Goal: Find contact information: Find contact information

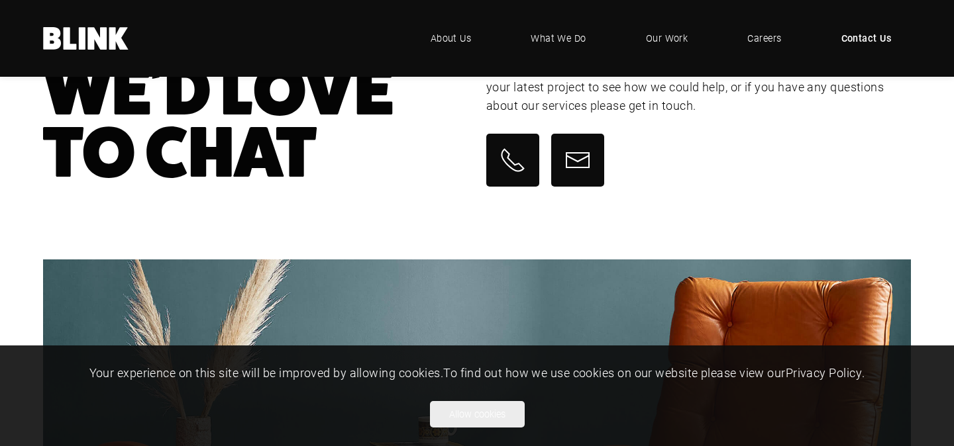
scroll to position [40, 0]
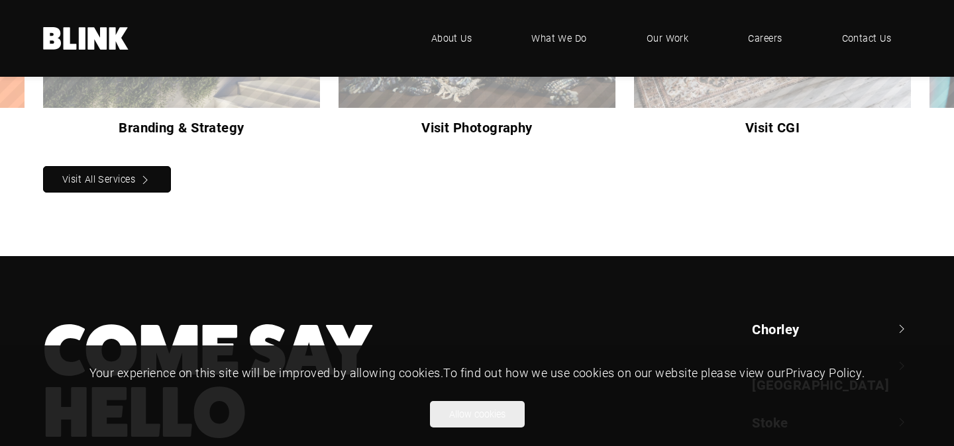
scroll to position [1441, 0]
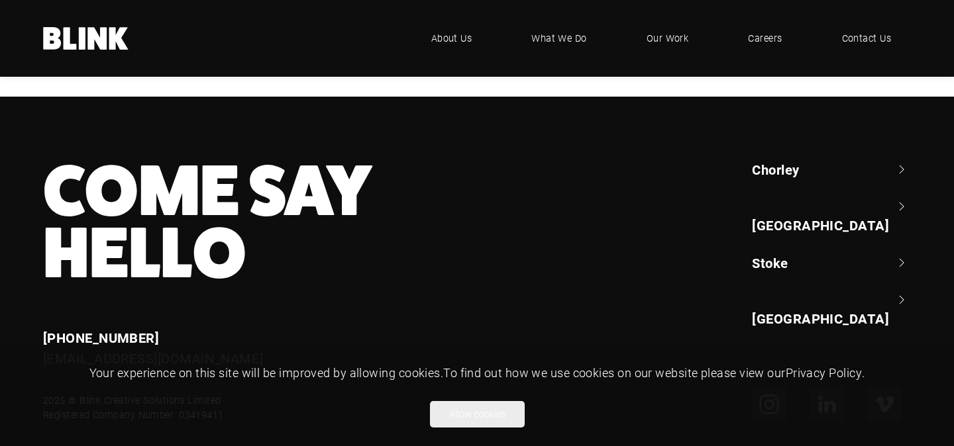
click at [814, 197] on link "[GEOGRAPHIC_DATA]" at bounding box center [831, 216] width 159 height 38
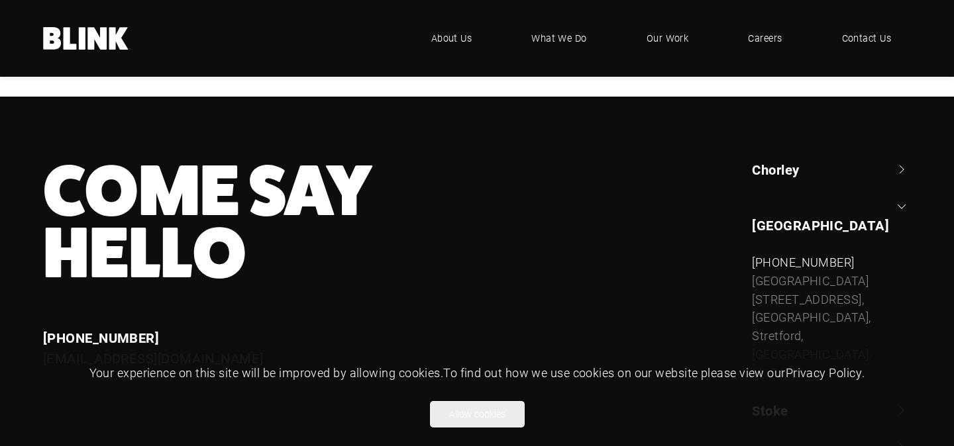
click at [797, 160] on link "Chorley" at bounding box center [831, 169] width 159 height 19
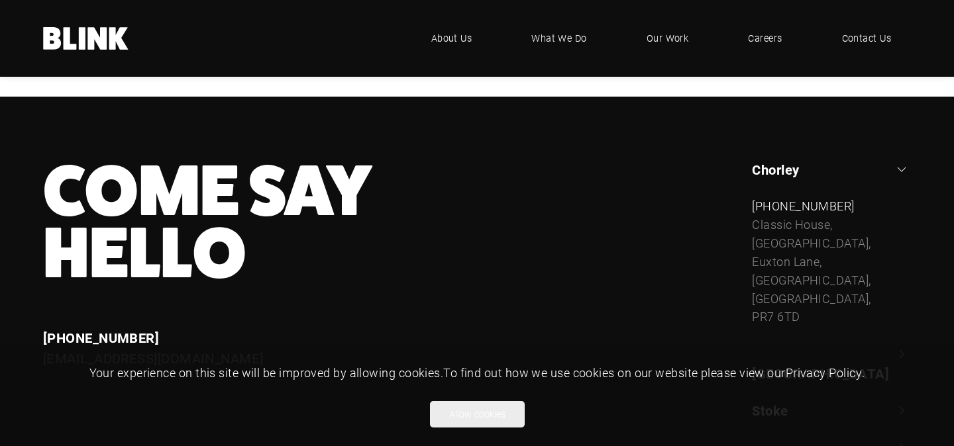
click at [809, 345] on link "[GEOGRAPHIC_DATA]" at bounding box center [831, 364] width 159 height 38
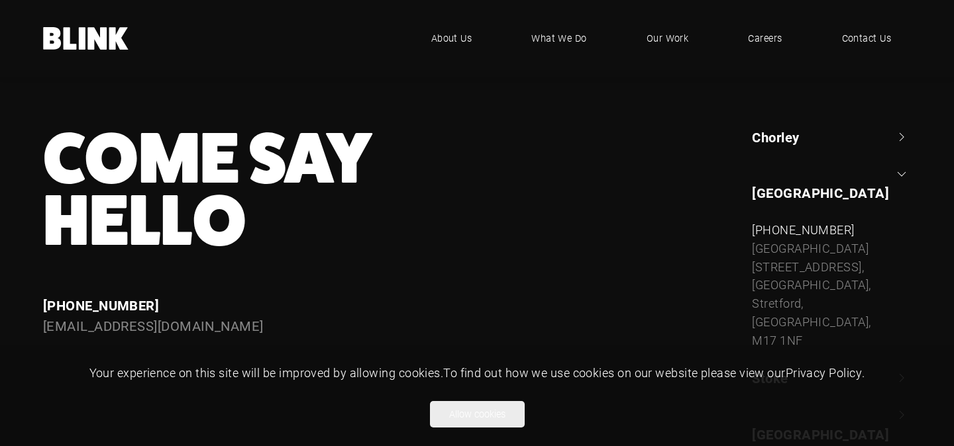
scroll to position [1492, 0]
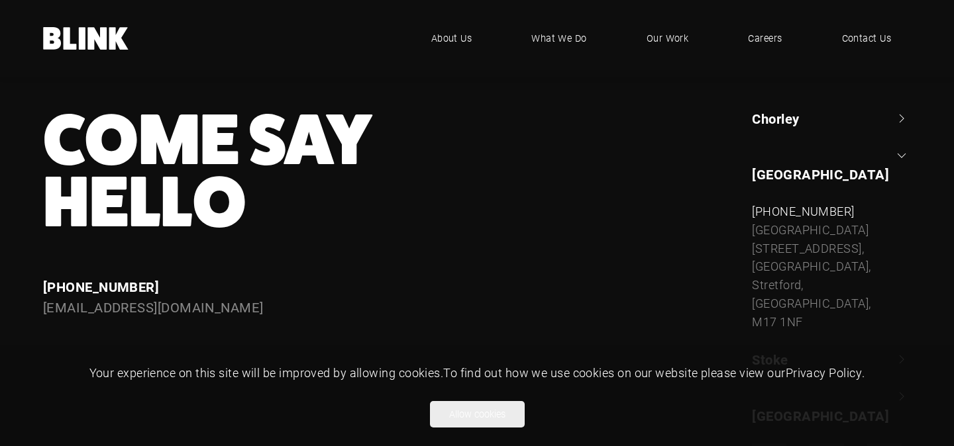
click at [799, 387] on link "[GEOGRAPHIC_DATA]" at bounding box center [831, 406] width 159 height 38
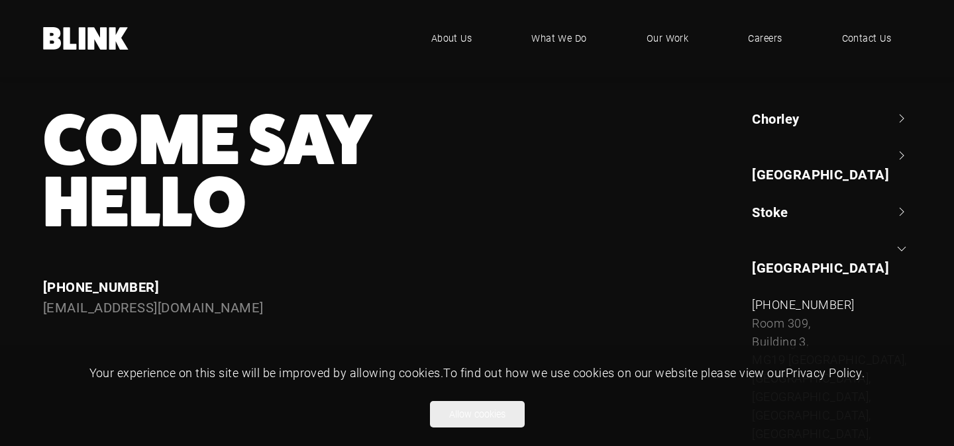
click at [775, 240] on link "[GEOGRAPHIC_DATA]" at bounding box center [831, 259] width 159 height 38
